Goal: Task Accomplishment & Management: Use online tool/utility

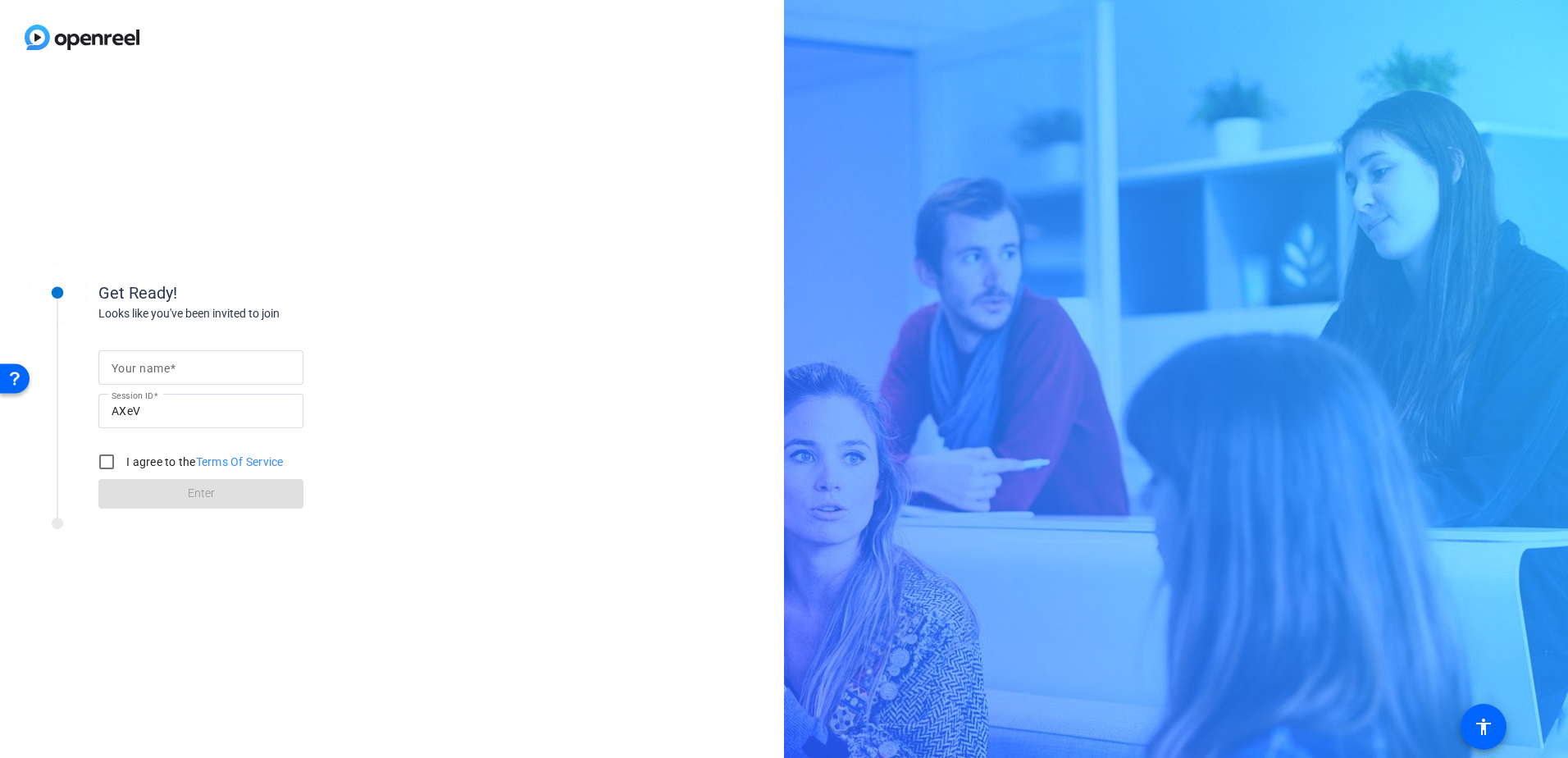
click at [253, 357] on input "Your name" at bounding box center [201, 367] width 179 height 20
type input "[PERSON_NAME]"
drag, startPoint x: 109, startPoint y: 458, endPoint x: 130, endPoint y: 468, distance: 23.3
click at [109, 458] on input "I agree to the Terms Of Service" at bounding box center [107, 462] width 33 height 33
checkbox input "true"
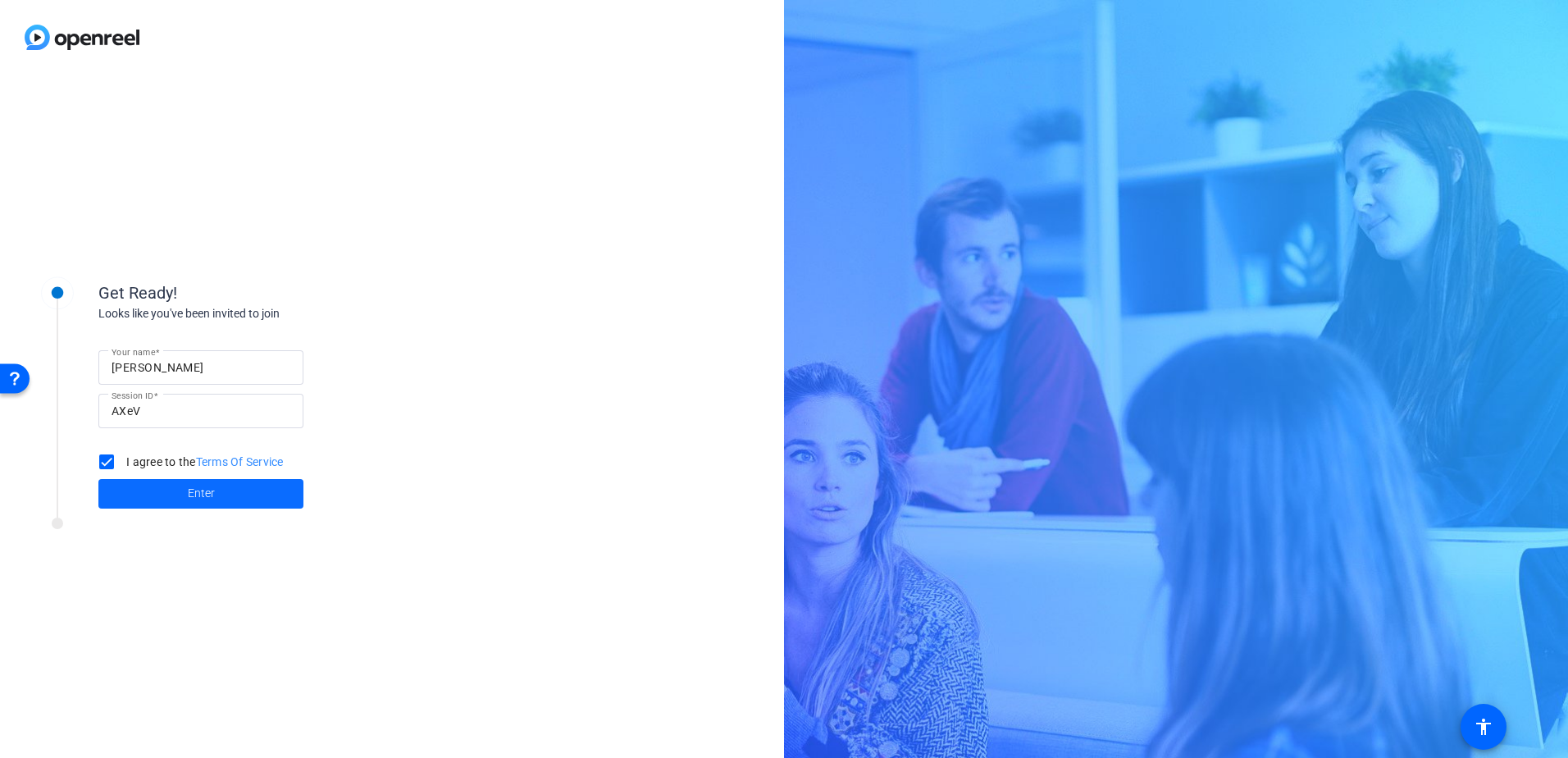
click at [165, 501] on span at bounding box center [201, 494] width 205 height 40
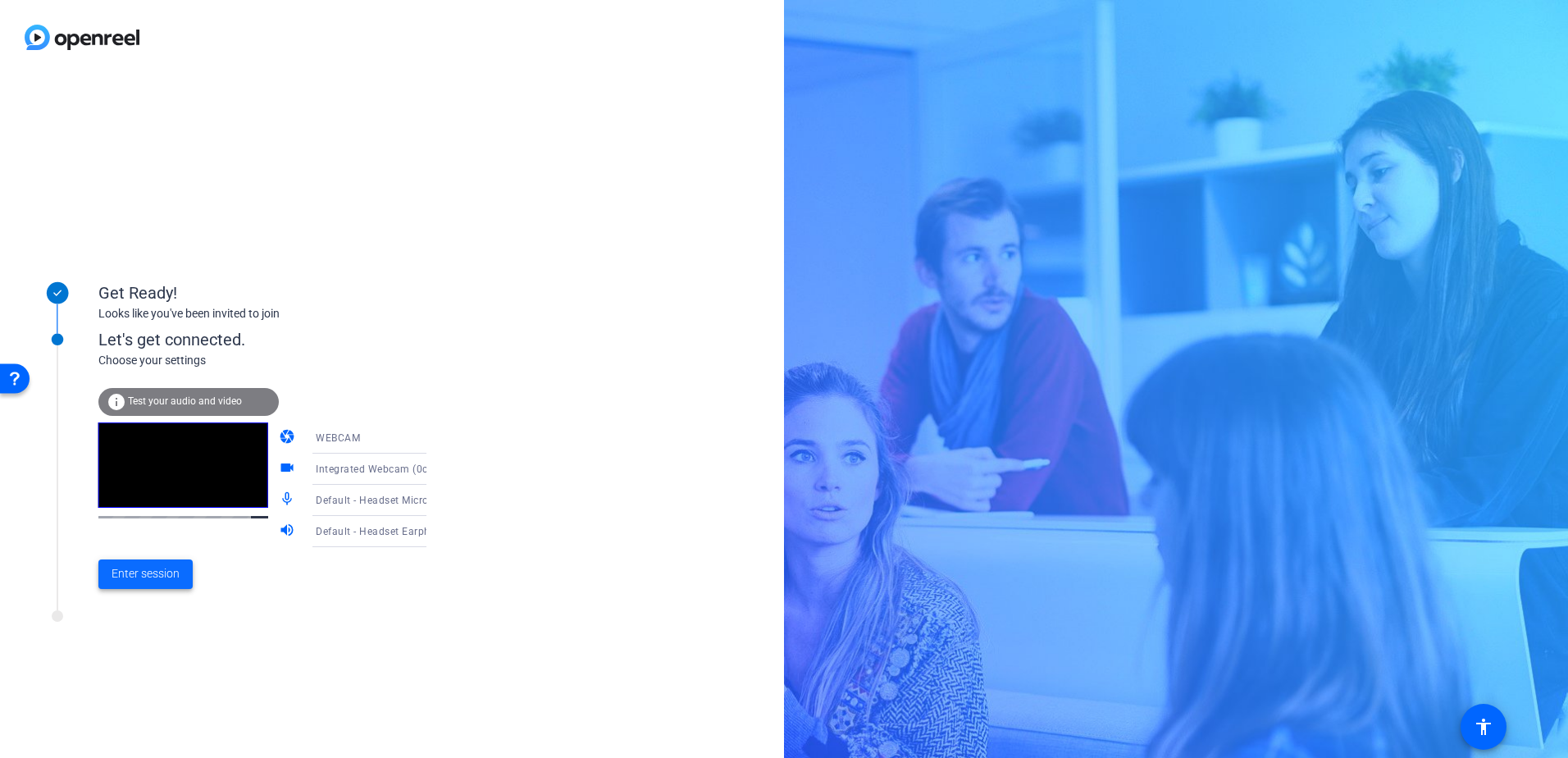
click at [157, 573] on span "Enter session" at bounding box center [146, 573] width 68 height 17
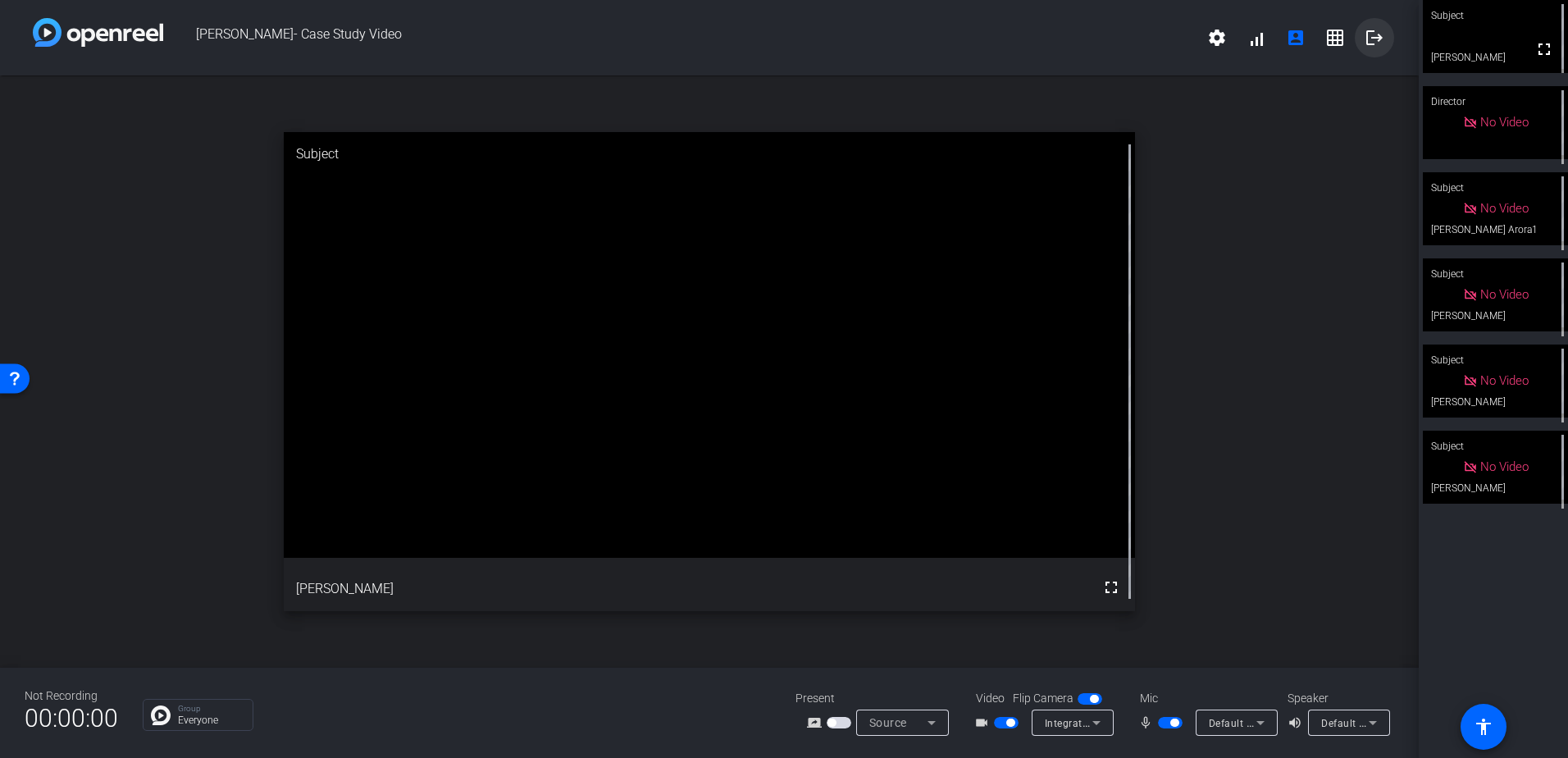
click at [1381, 41] on mat-icon "logout" at bounding box center [1374, 38] width 20 height 20
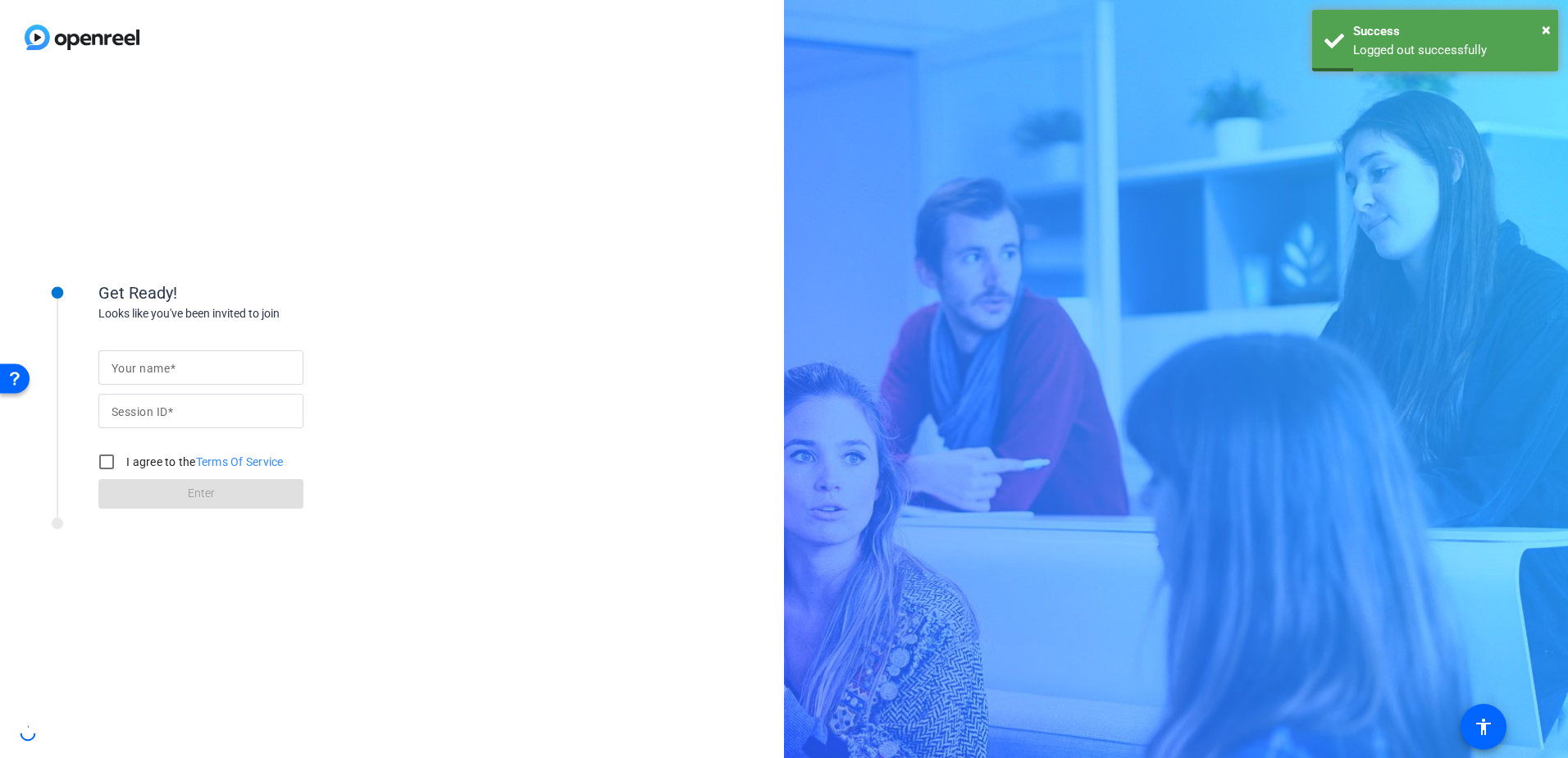
click at [265, 383] on div at bounding box center [201, 367] width 179 height 35
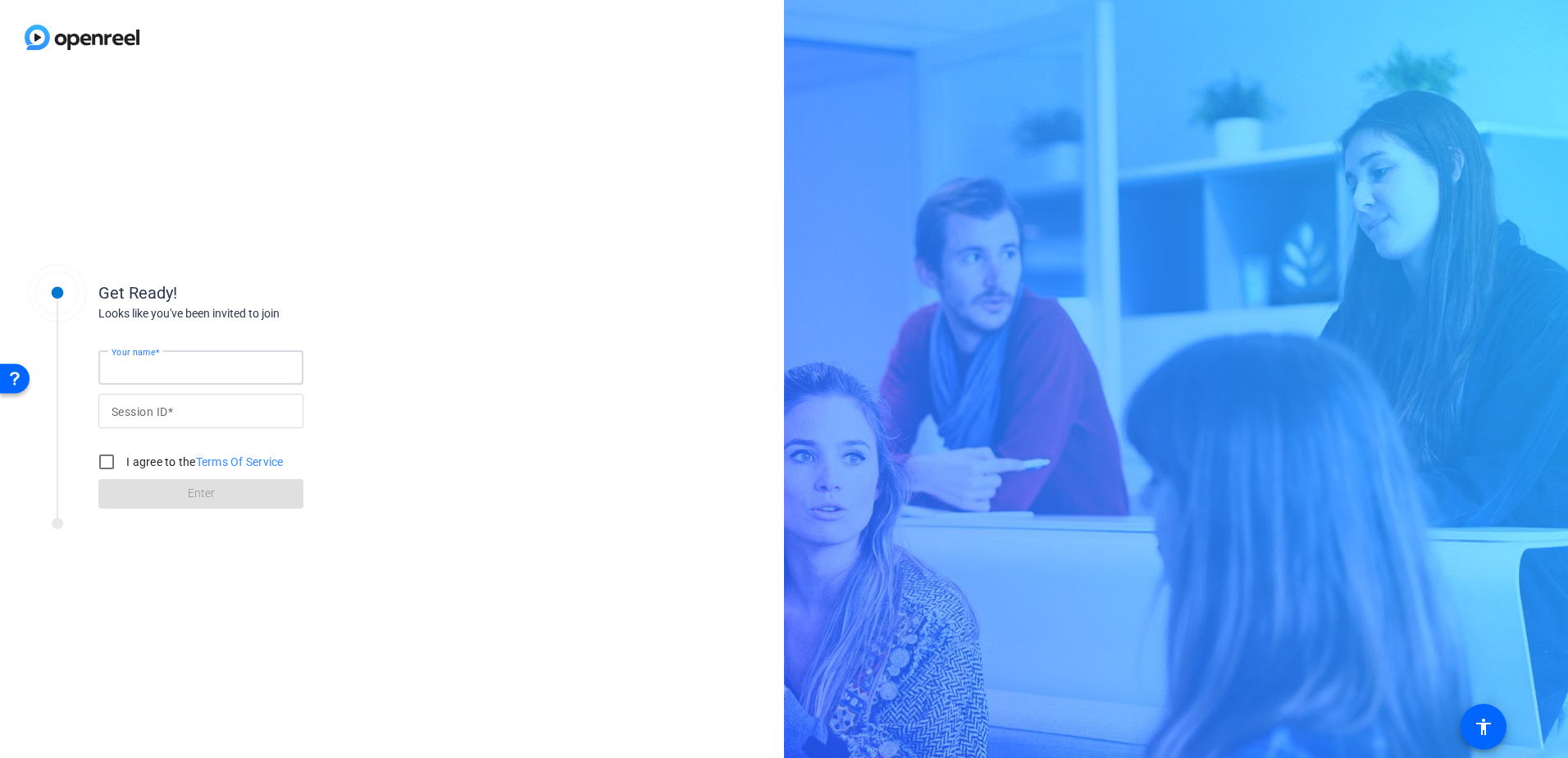
click at [249, 370] on input "Your name" at bounding box center [201, 367] width 179 height 20
type input "[PERSON_NAME]"
type input "AXeV"
click at [111, 460] on input "I agree to the Terms Of Service" at bounding box center [107, 462] width 33 height 33
checkbox input "true"
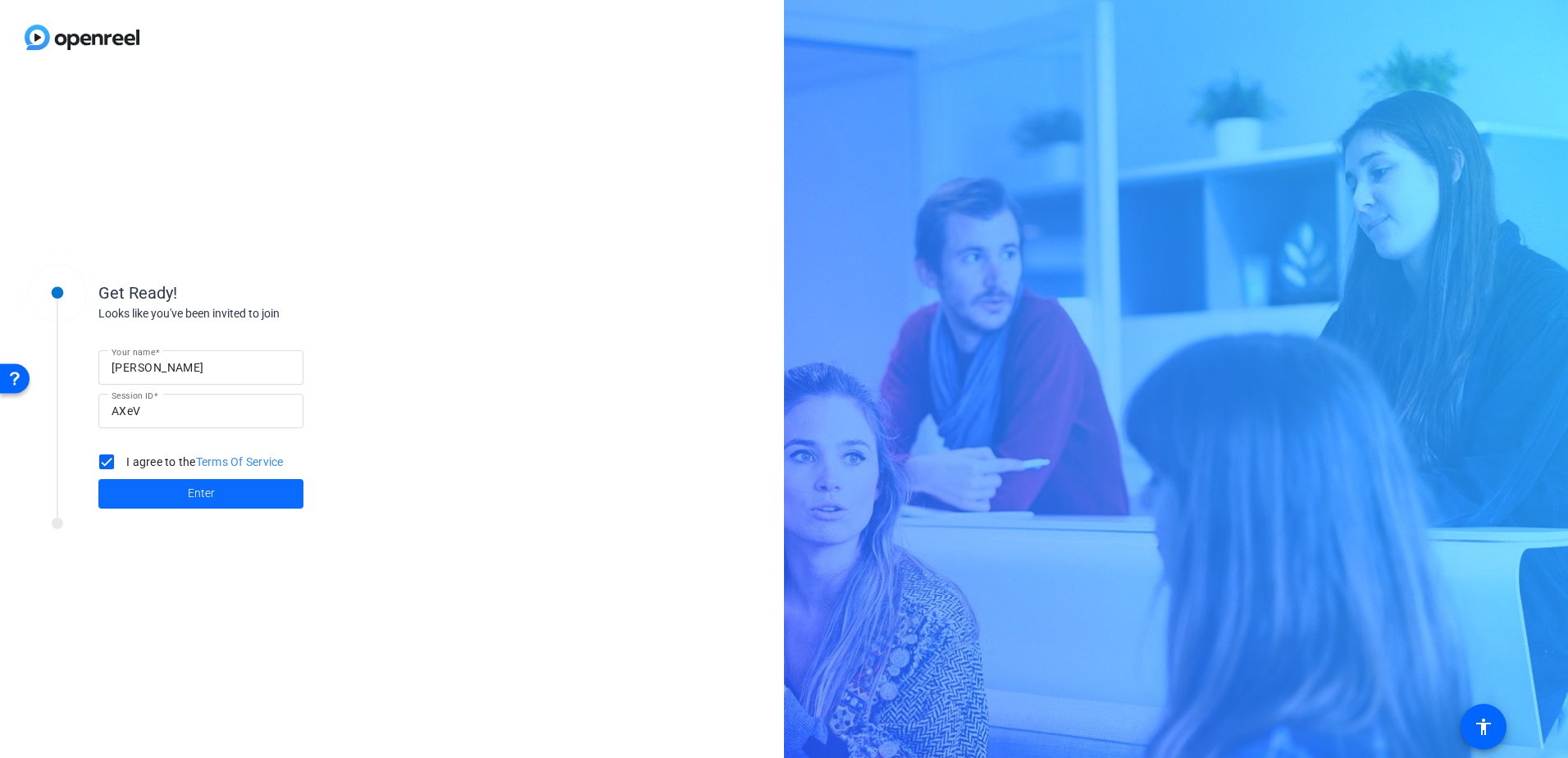
click at [193, 491] on span "Enter" at bounding box center [201, 493] width 27 height 17
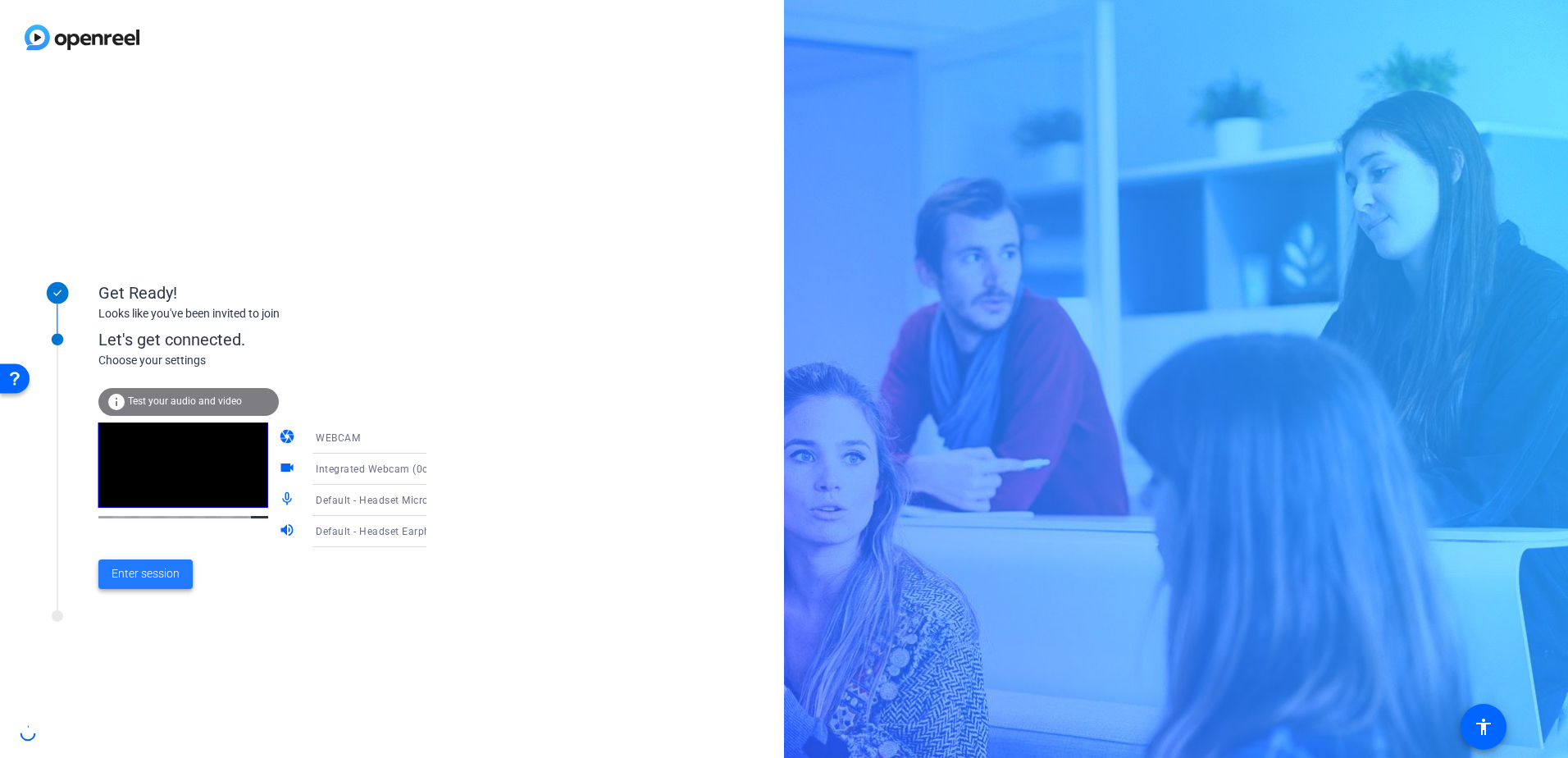
click at [147, 578] on span "Enter session" at bounding box center [146, 573] width 68 height 17
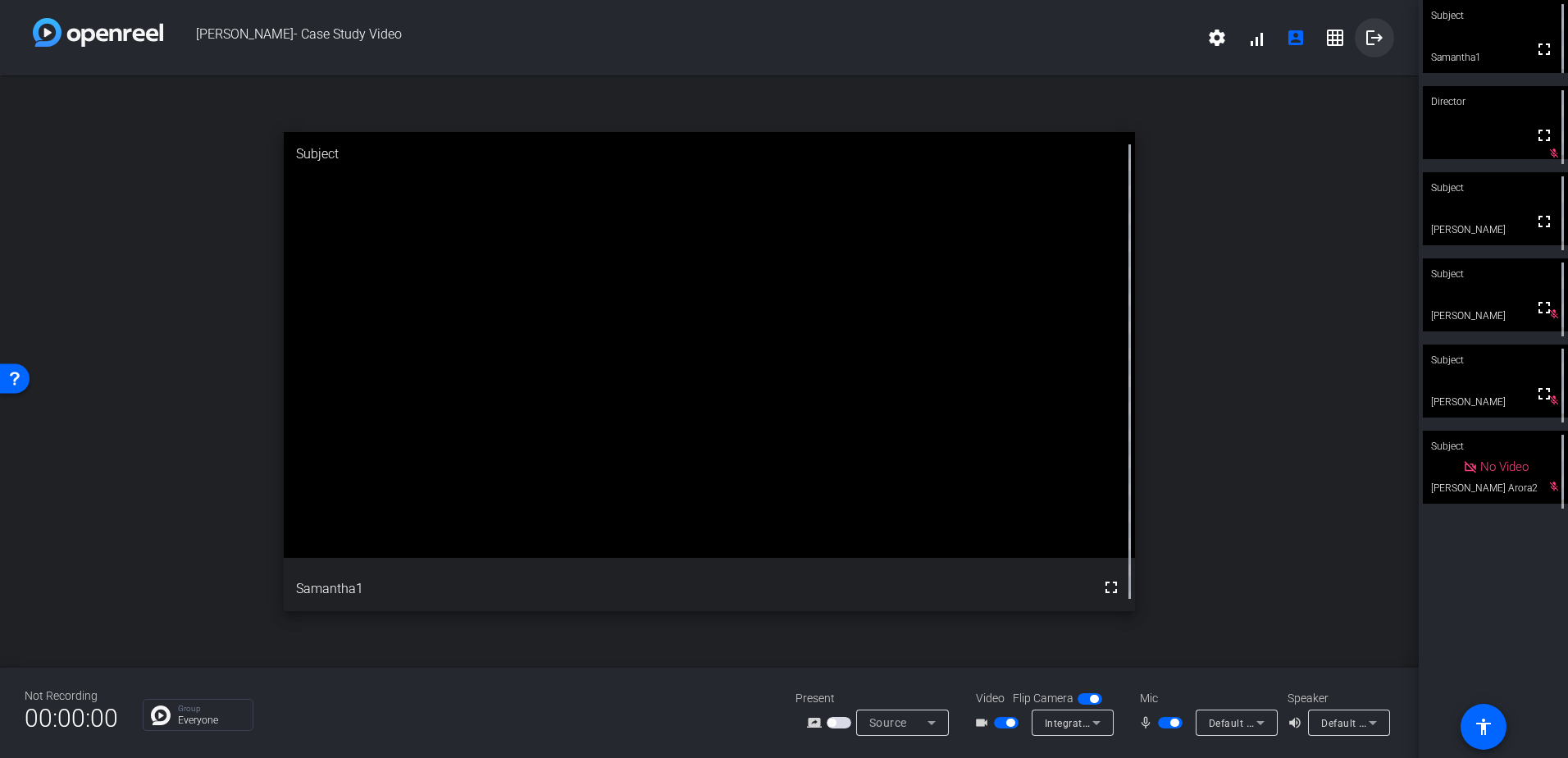
click at [1374, 26] on span at bounding box center [1374, 38] width 40 height 40
